Goal: Task Accomplishment & Management: Manage account settings

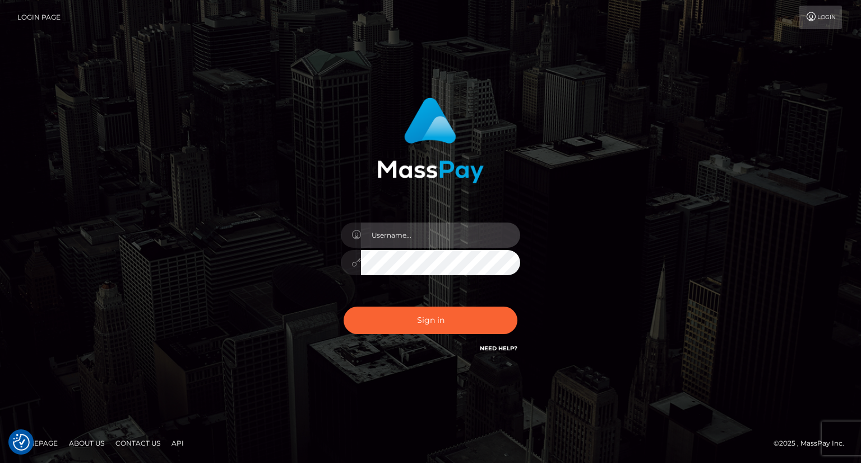
click at [404, 239] on input "text" at bounding box center [440, 235] width 159 height 25
type input "carolina"
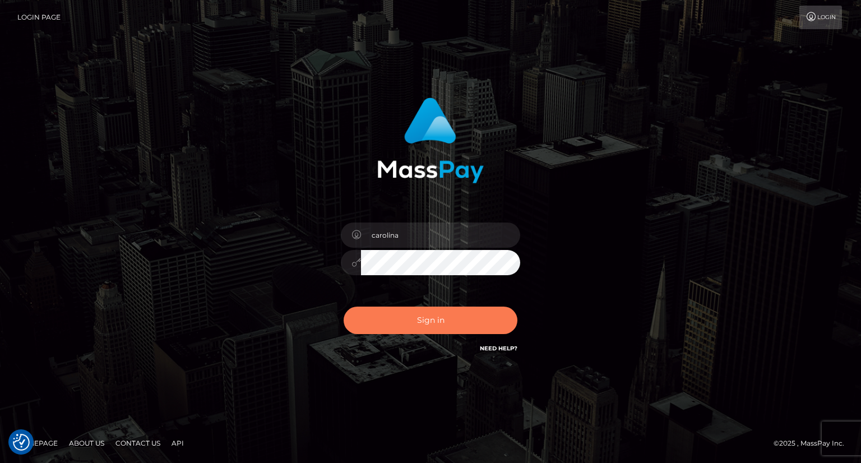
click at [414, 322] on button "Sign in" at bounding box center [431, 320] width 174 height 27
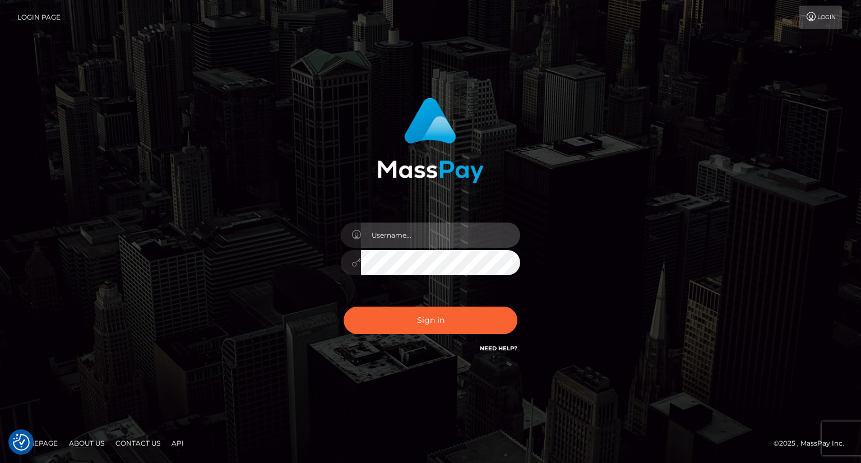
click at [399, 233] on input "text" at bounding box center [440, 235] width 159 height 25
type input "carolina"
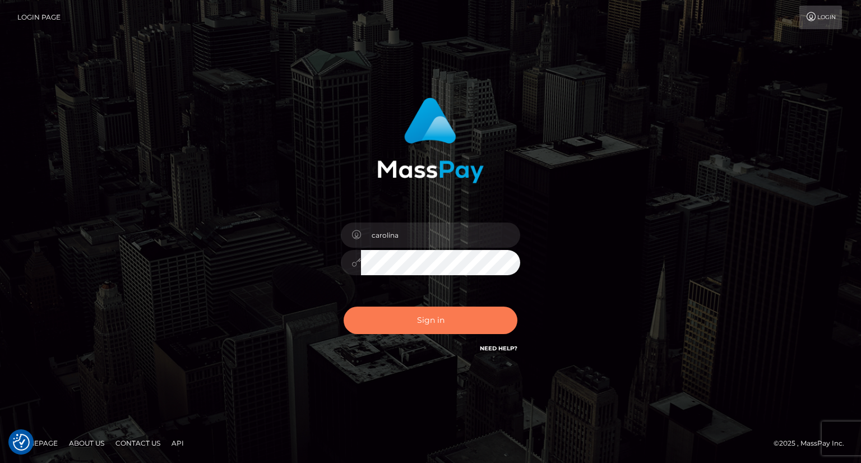
click at [421, 322] on button "Sign in" at bounding box center [431, 320] width 174 height 27
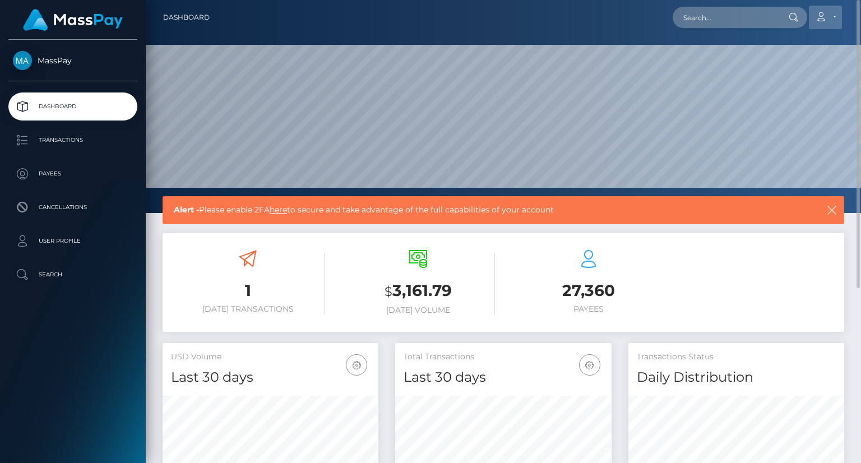
click at [821, 19] on icon at bounding box center [821, 16] width 12 height 9
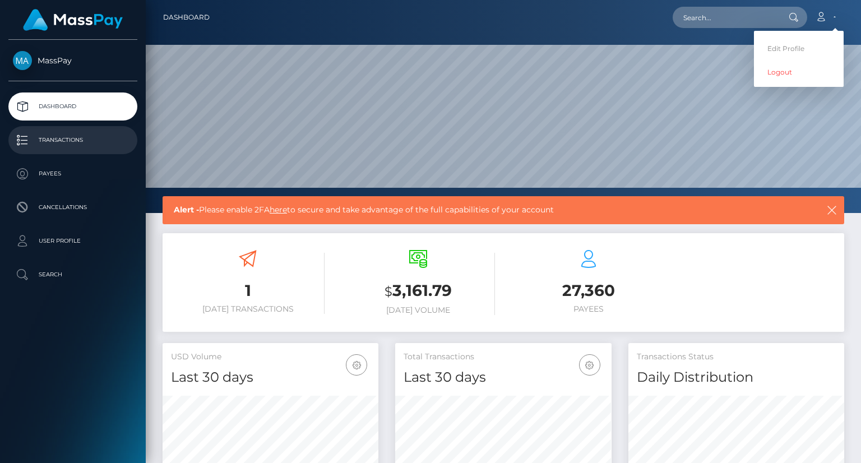
click at [48, 146] on p "Transactions" at bounding box center [73, 140] width 120 height 17
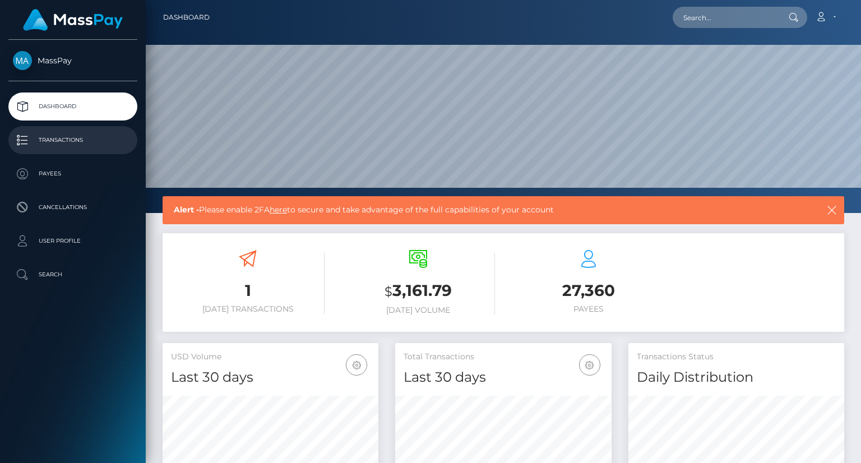
click at [82, 139] on p "Transactions" at bounding box center [73, 140] width 120 height 17
click at [40, 140] on p "Transactions" at bounding box center [73, 140] width 120 height 17
click at [27, 141] on p "Transactions" at bounding box center [73, 140] width 120 height 17
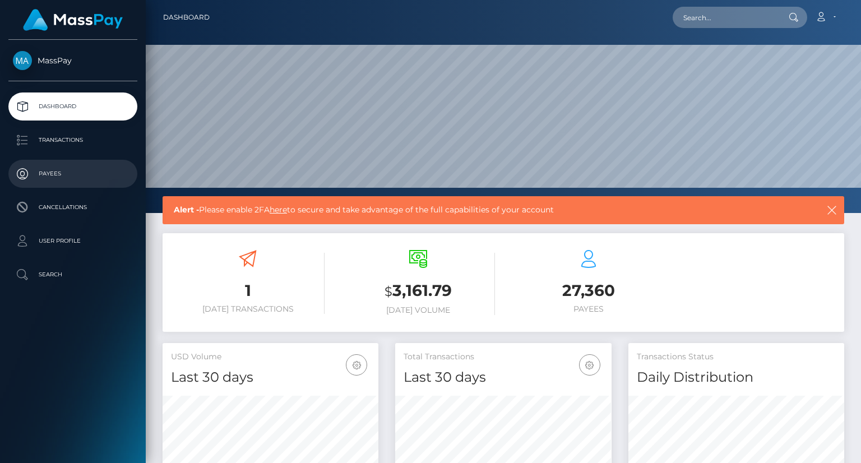
click at [69, 177] on p "Payees" at bounding box center [73, 173] width 120 height 17
click at [69, 176] on p "Payees" at bounding box center [73, 173] width 120 height 17
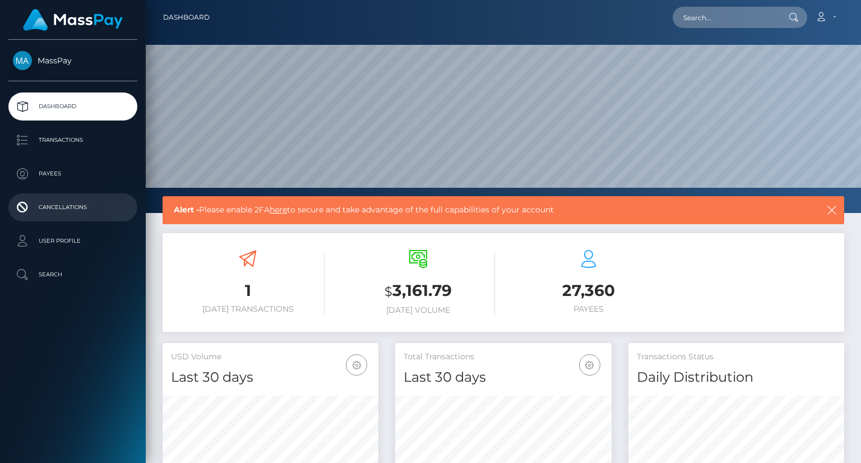
click at [58, 214] on p "Cancellations" at bounding box center [73, 207] width 120 height 17
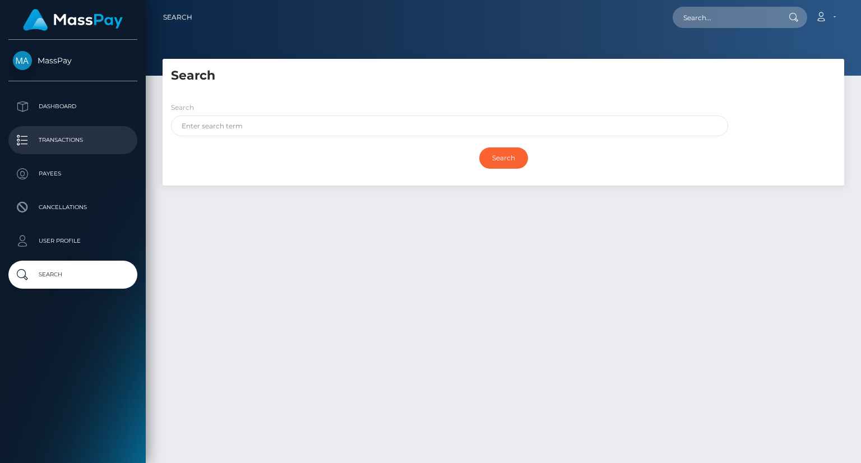
click at [79, 140] on p "Transactions" at bounding box center [73, 140] width 120 height 17
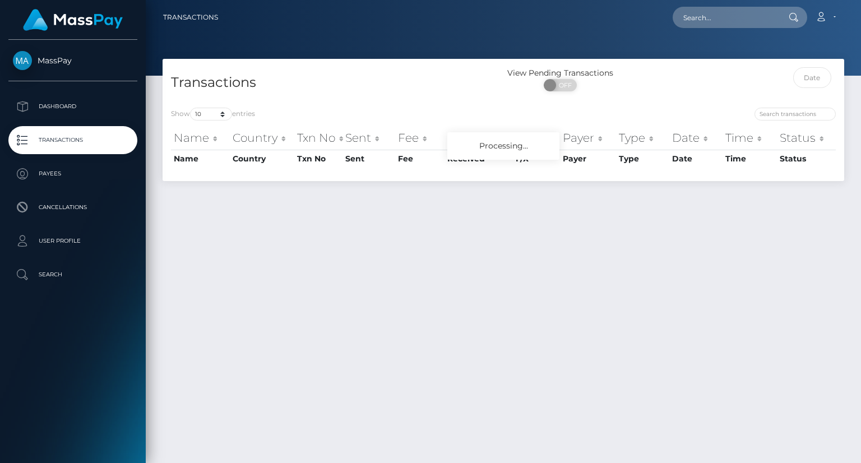
click at [509, 296] on div "Transactions View Pending Transactions ON OFF Show 10 25 50 100 250 500 1,000 3…" at bounding box center [504, 256] width 716 height 394
